Goal: Information Seeking & Learning: Learn about a topic

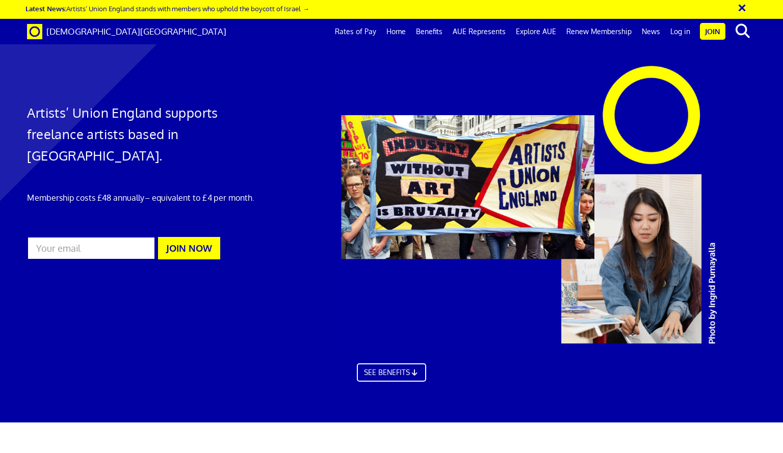
scroll to position [1323, 0]
drag, startPoint x: 0, startPoint y: 0, endPoint x: 320, endPoint y: 106, distance: 336.6
click at [362, 37] on link "Rates of Pay" at bounding box center [355, 31] width 51 height 25
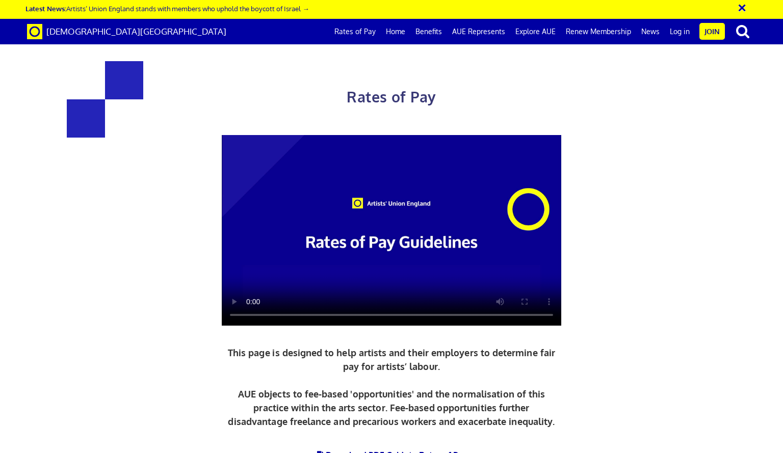
scroll to position [94, 0]
click at [372, 135] on video at bounding box center [392, 230] width 340 height 191
